Goal: Find contact information: Obtain details needed to contact an individual or organization

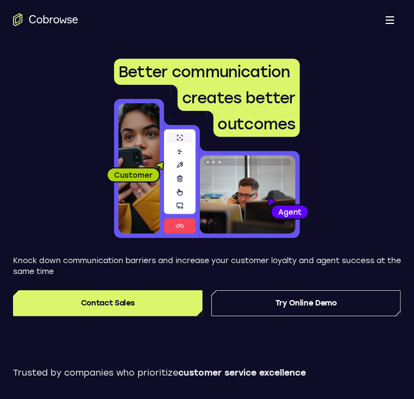
click at [385, 16] on button "Open main menu" at bounding box center [390, 20] width 22 height 22
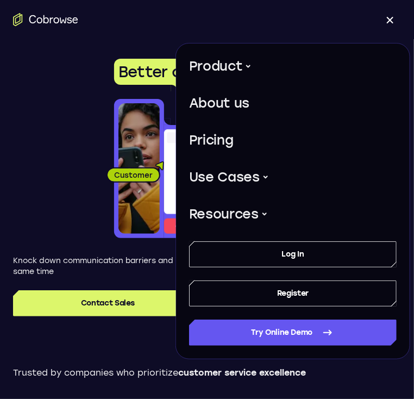
click at [127, 77] on span "Better communication" at bounding box center [204, 71] width 172 height 18
click at [52, 17] on icon "Go to the home page" at bounding box center [45, 19] width 65 height 13
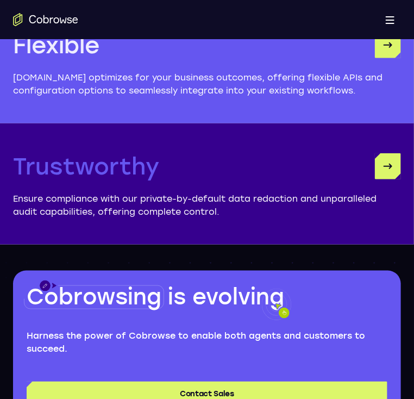
scroll to position [3502, 0]
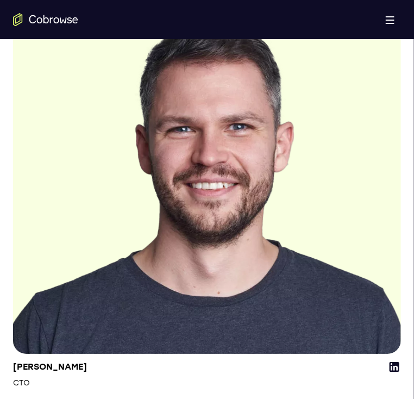
scroll to position [2036, 0]
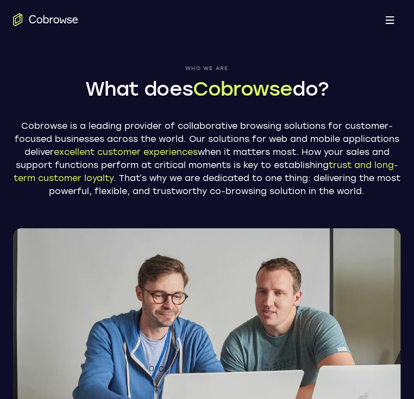
scroll to position [0, 0]
